Goal: Task Accomplishment & Management: Use online tool/utility

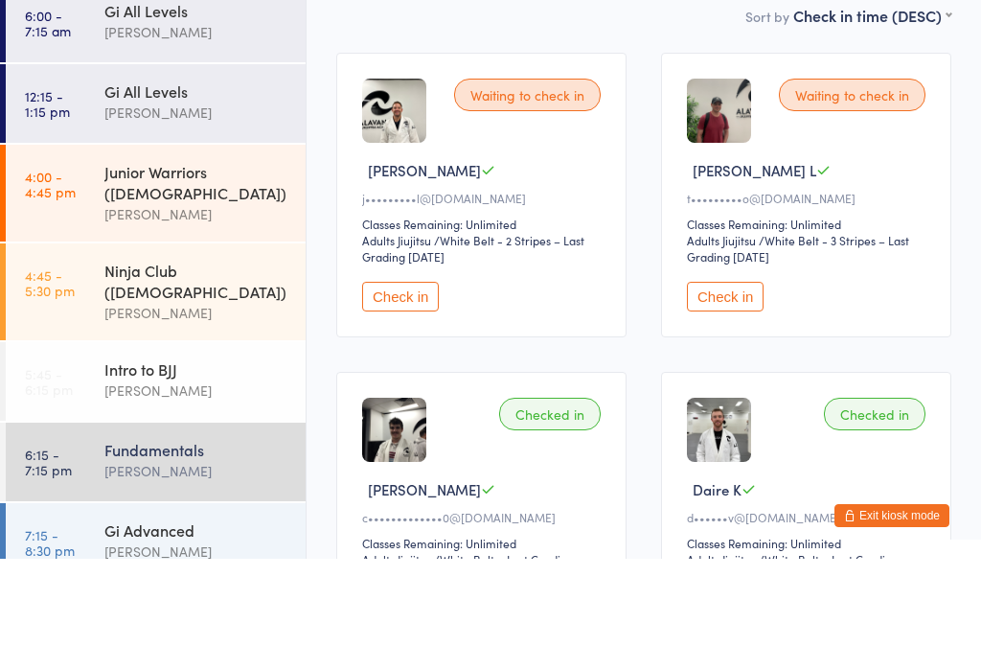
type input "Ribeiro"
click at [882, 75] on button "Drop in" at bounding box center [894, 61] width 77 height 28
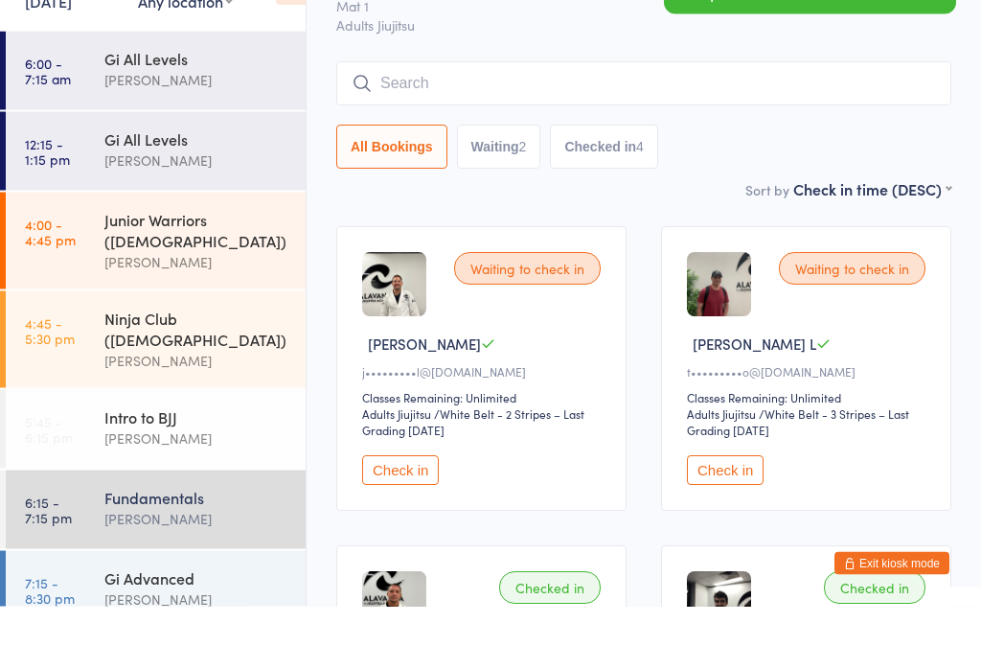
scroll to position [48, 0]
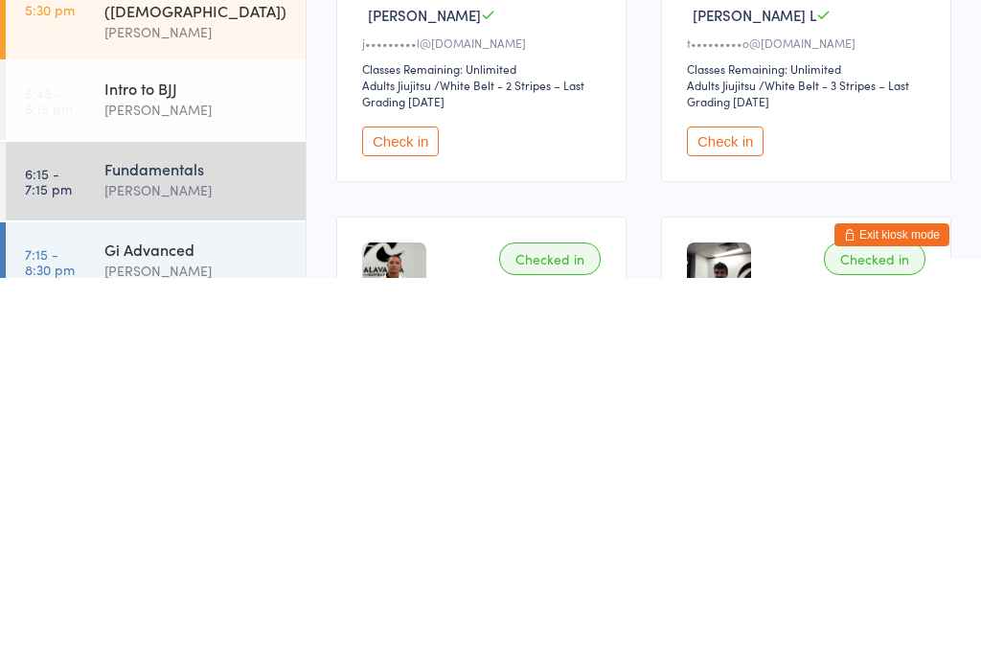
click at [141, 651] on div "[PERSON_NAME]" at bounding box center [196, 662] width 185 height 22
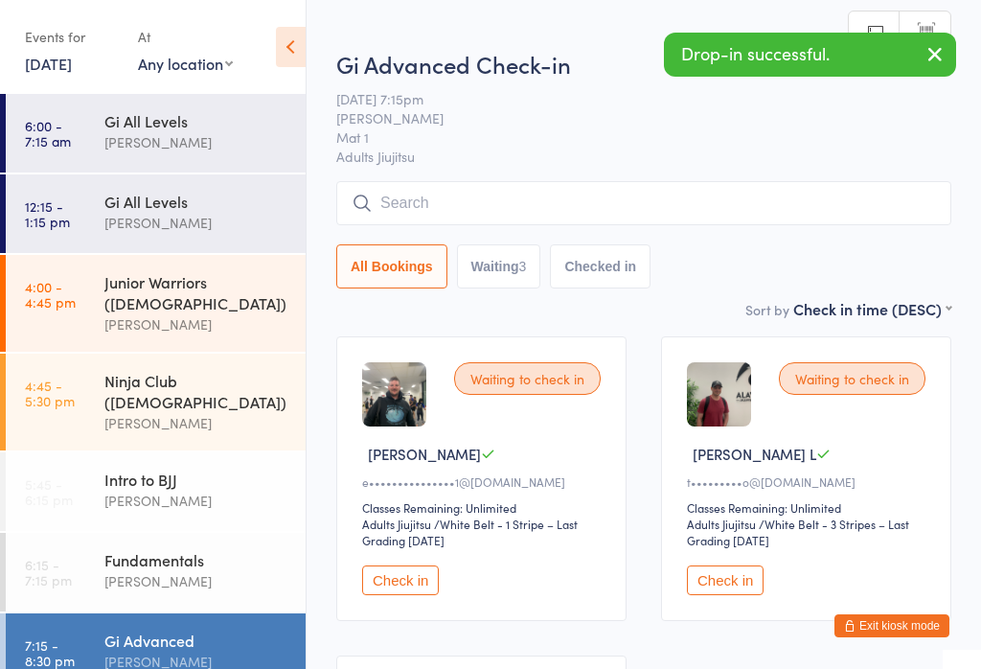
click at [411, 187] on input "search" at bounding box center [643, 203] width 615 height 44
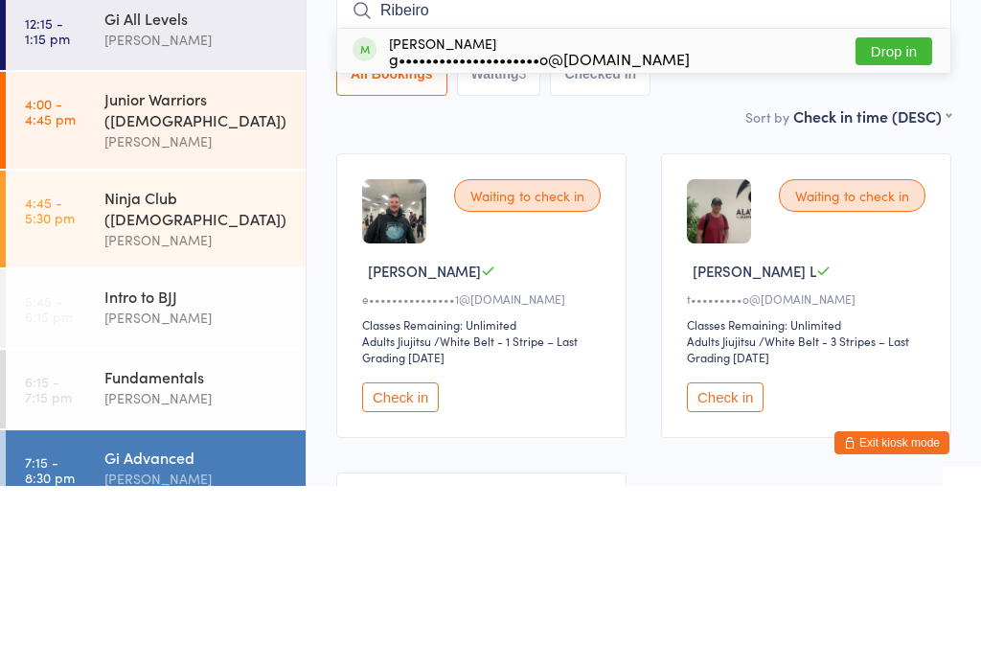
type input "Ribeiro"
click at [882, 220] on button "Drop in" at bounding box center [894, 234] width 77 height 28
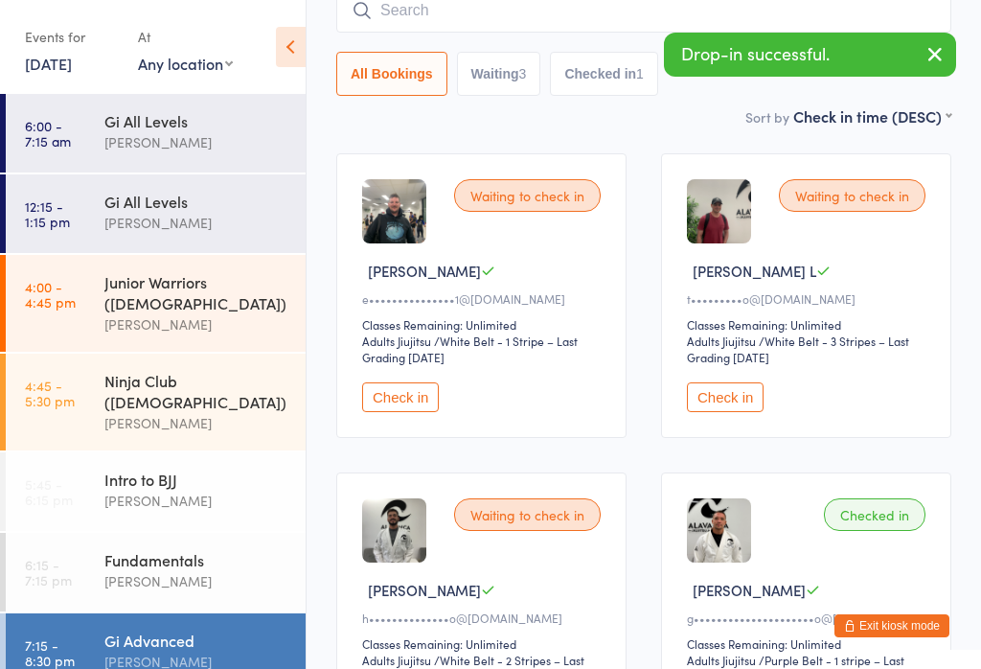
scroll to position [163, 0]
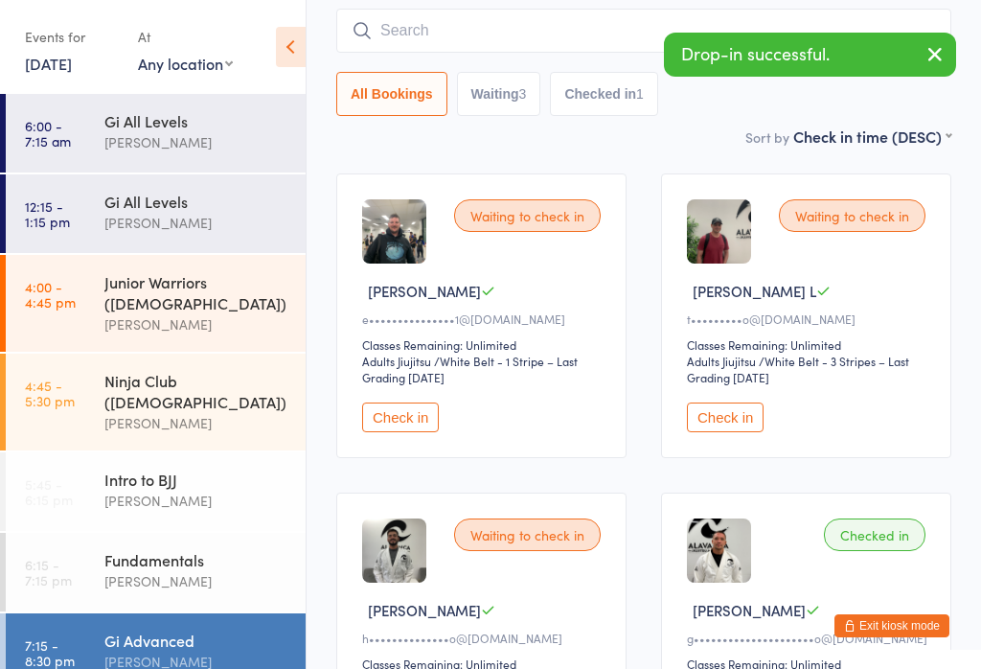
click at [488, 40] on input "search" at bounding box center [643, 31] width 615 height 44
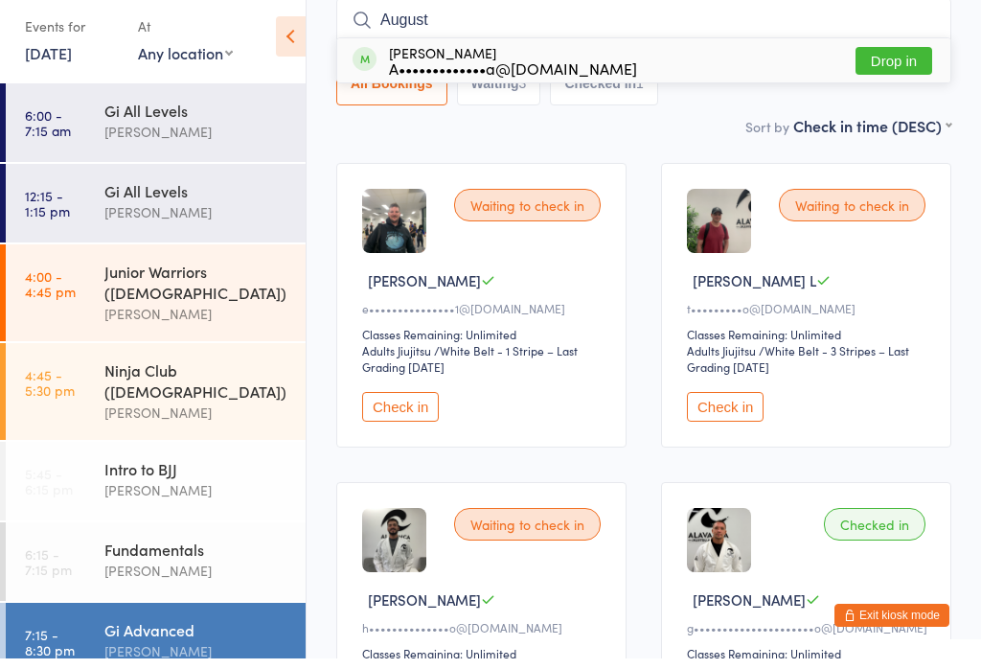
type input "August"
click at [893, 61] on button "Drop in" at bounding box center [894, 71] width 77 height 28
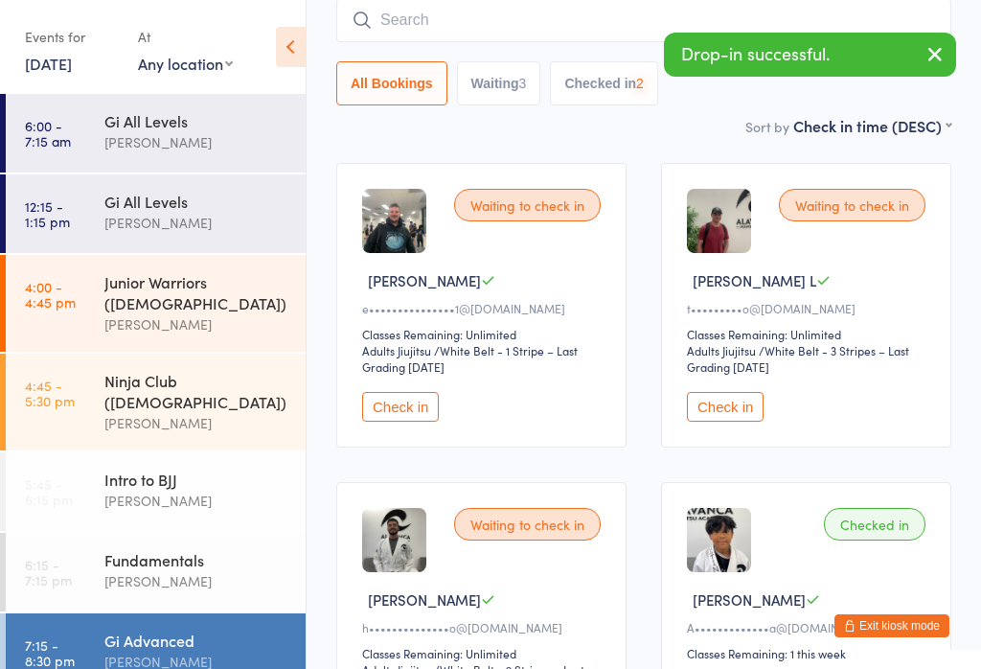
click at [115, 549] on div "Fundamentals" at bounding box center [196, 559] width 185 height 21
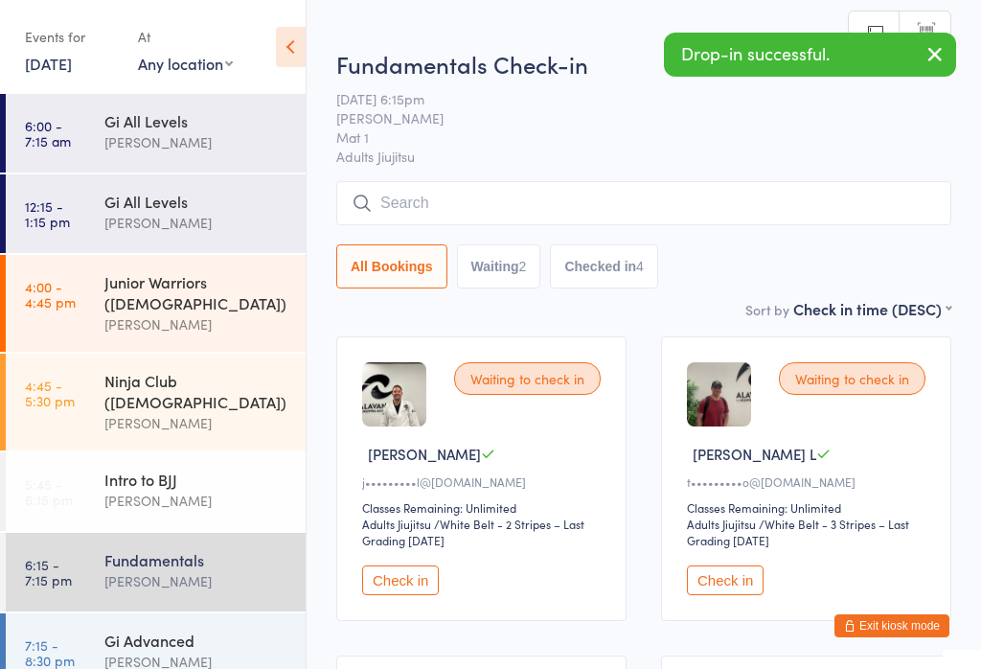
click at [419, 203] on input "search" at bounding box center [643, 203] width 615 height 44
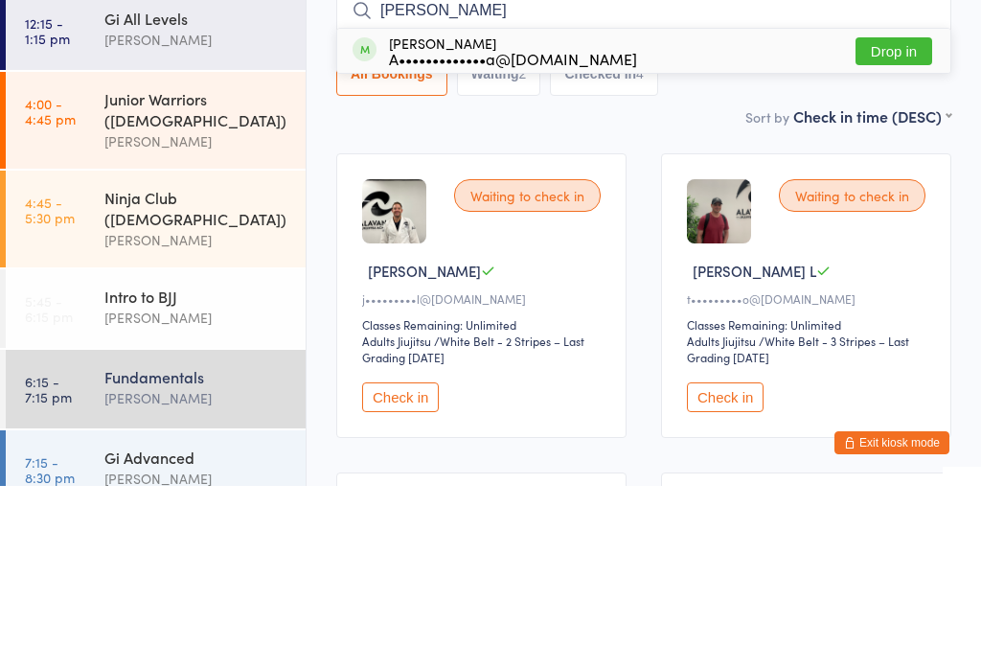
type input "[PERSON_NAME]"
click at [884, 220] on button "Drop in" at bounding box center [894, 234] width 77 height 28
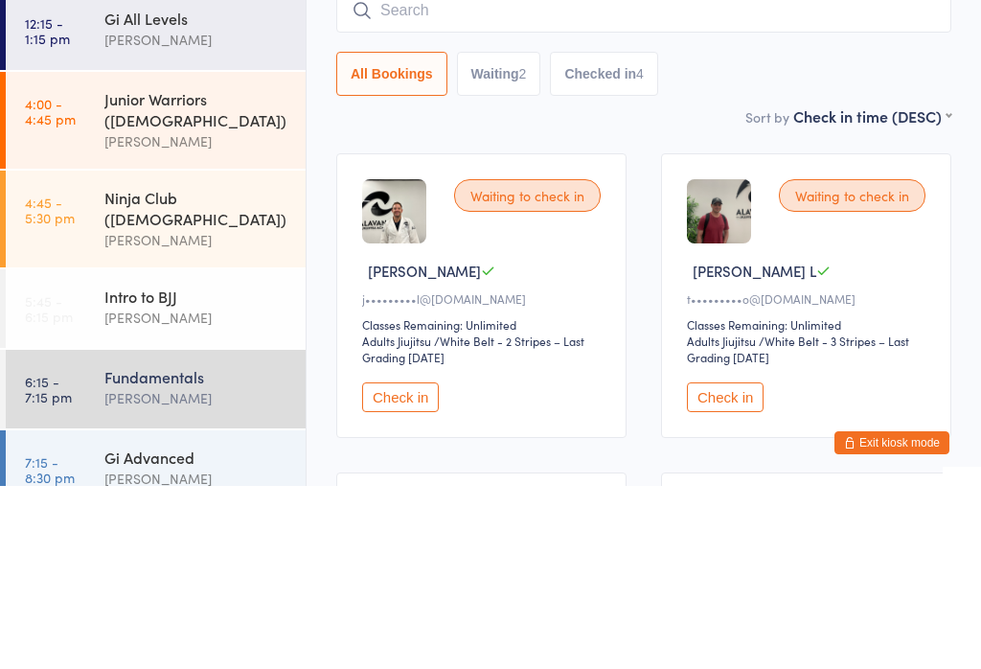
scroll to position [183, 0]
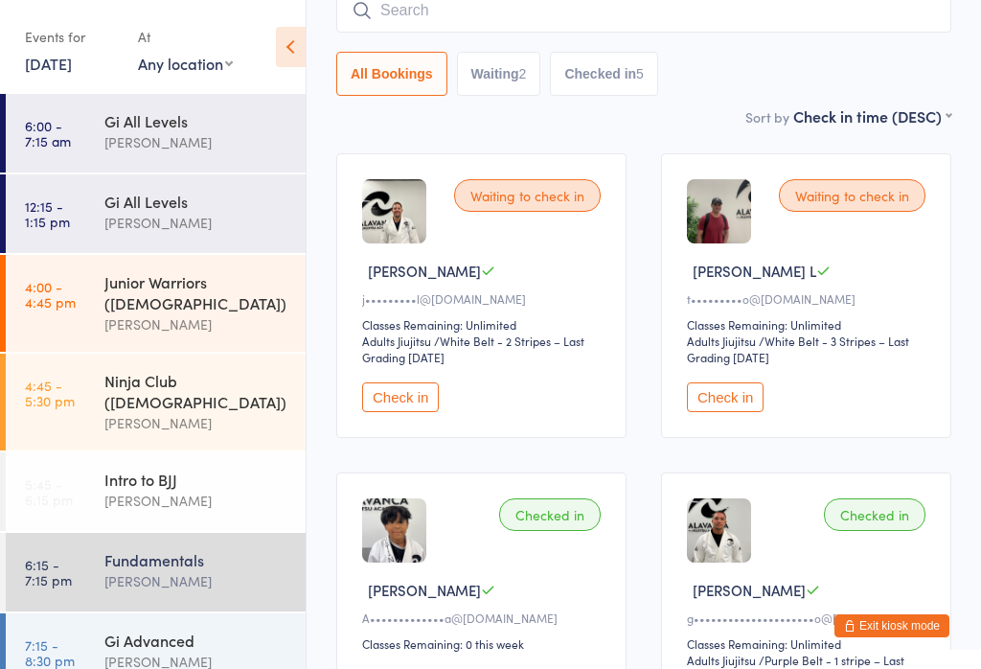
click at [97, 619] on link "7:15 - 8:30 pm Gi Advanced [PERSON_NAME]" at bounding box center [156, 652] width 300 height 79
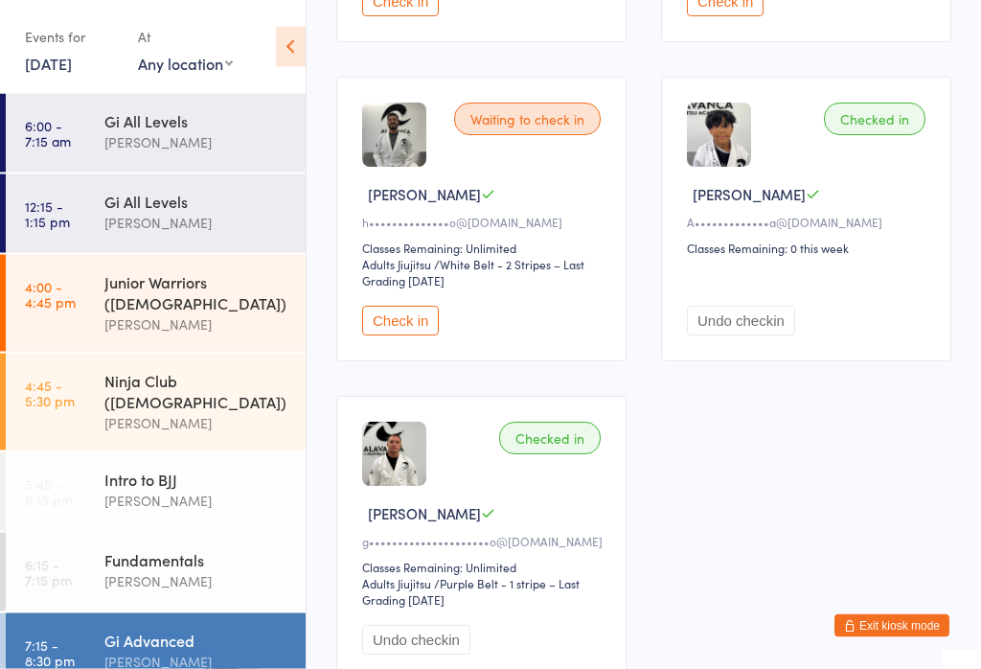
click at [381, 336] on button "Check in" at bounding box center [400, 322] width 77 height 30
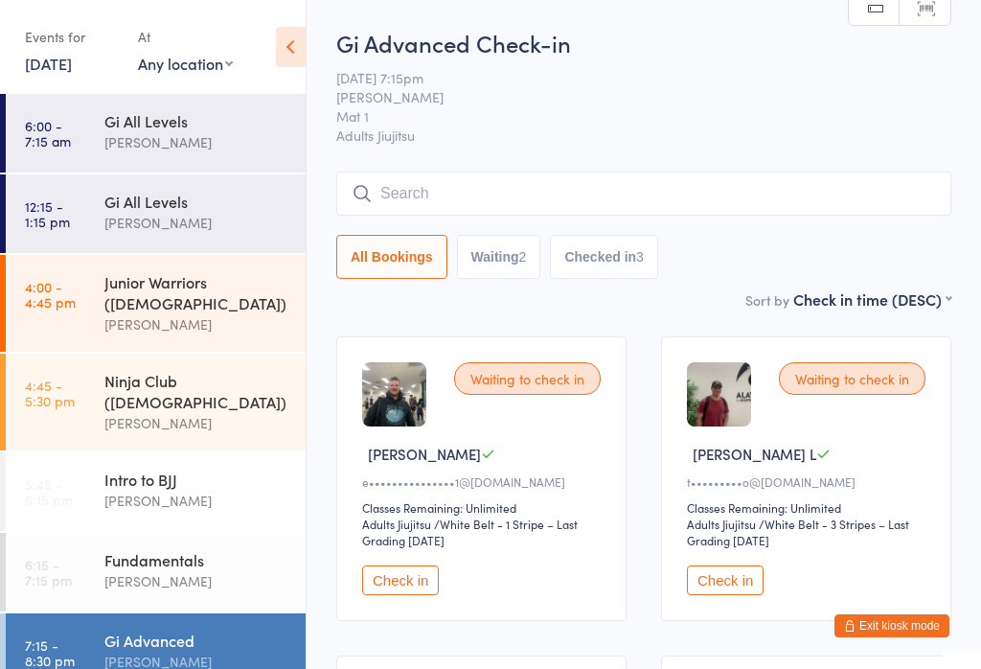
click at [725, 199] on input "search" at bounding box center [643, 194] width 615 height 44
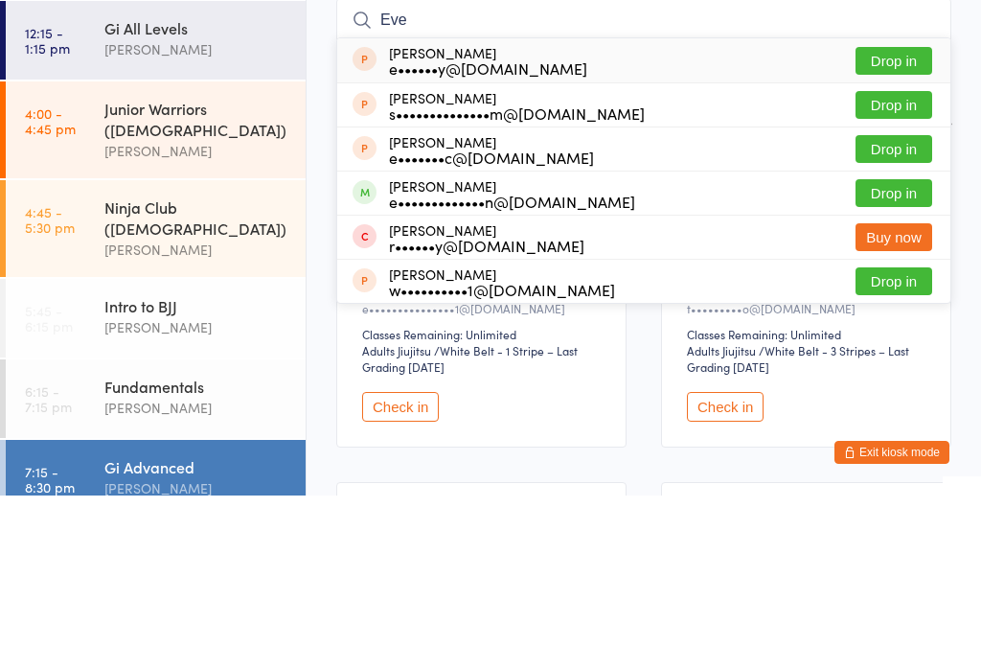
type input "Eve"
click at [902, 353] on button "Drop in" at bounding box center [894, 367] width 77 height 28
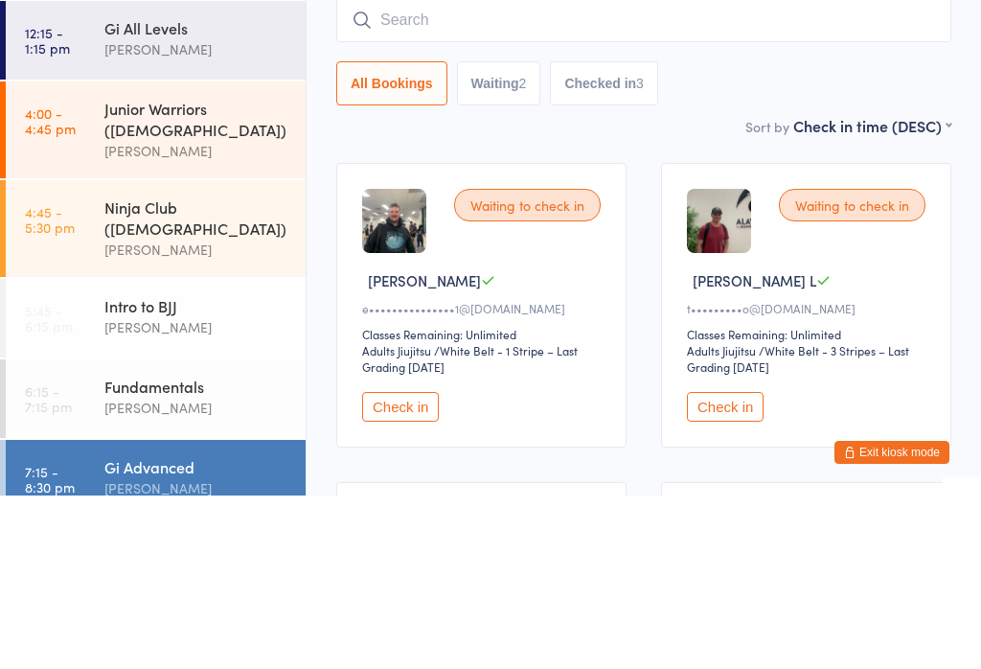
scroll to position [173, 0]
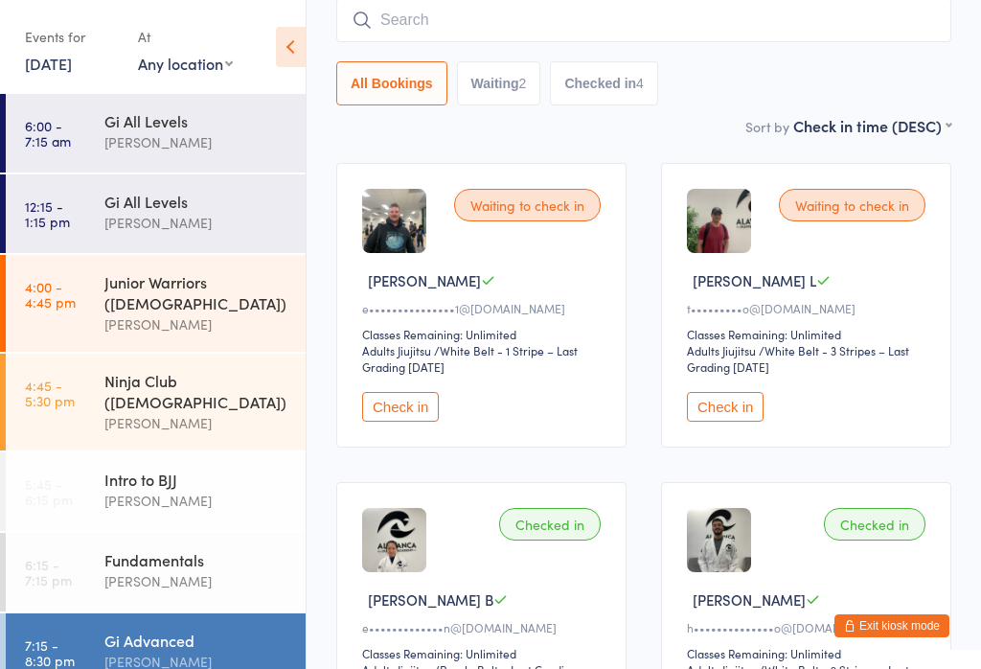
click at [429, 422] on button "Check in" at bounding box center [400, 407] width 77 height 30
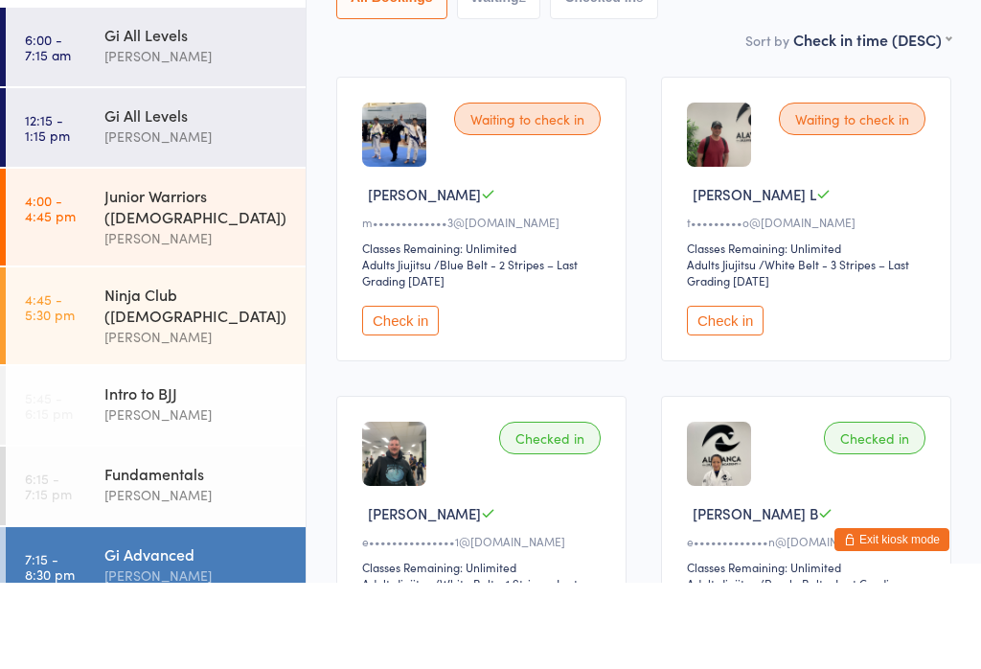
scroll to position [309, 0]
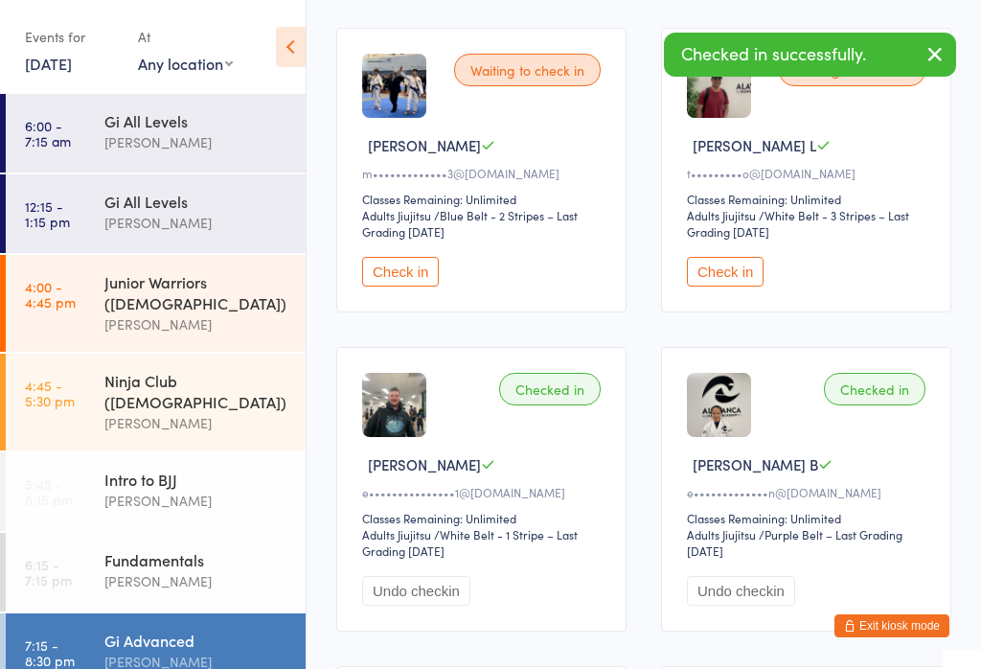
click at [433, 606] on button "Undo checkin" at bounding box center [416, 591] width 108 height 30
